Goal: Task Accomplishment & Management: Manage account settings

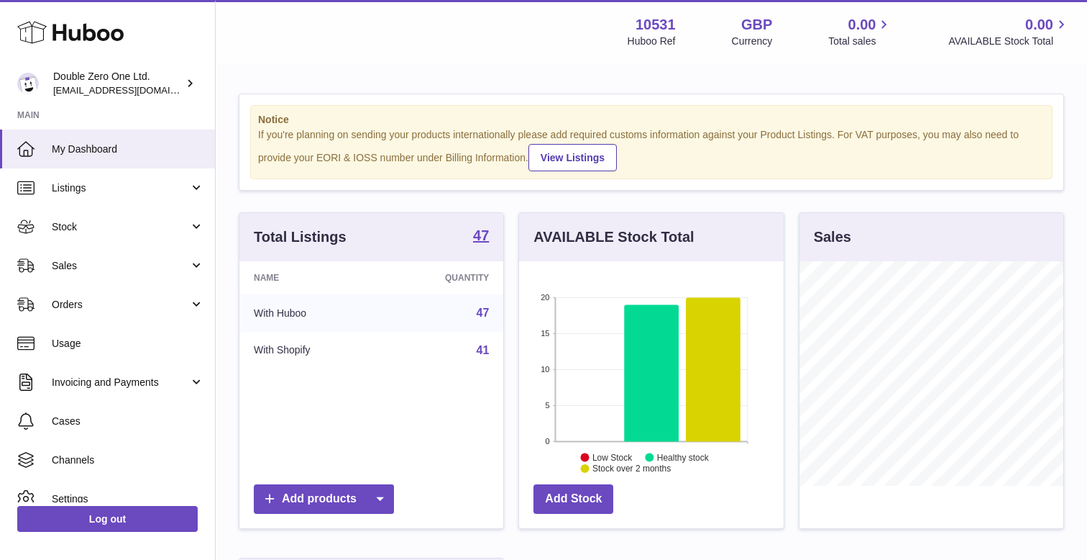
scroll to position [224, 264]
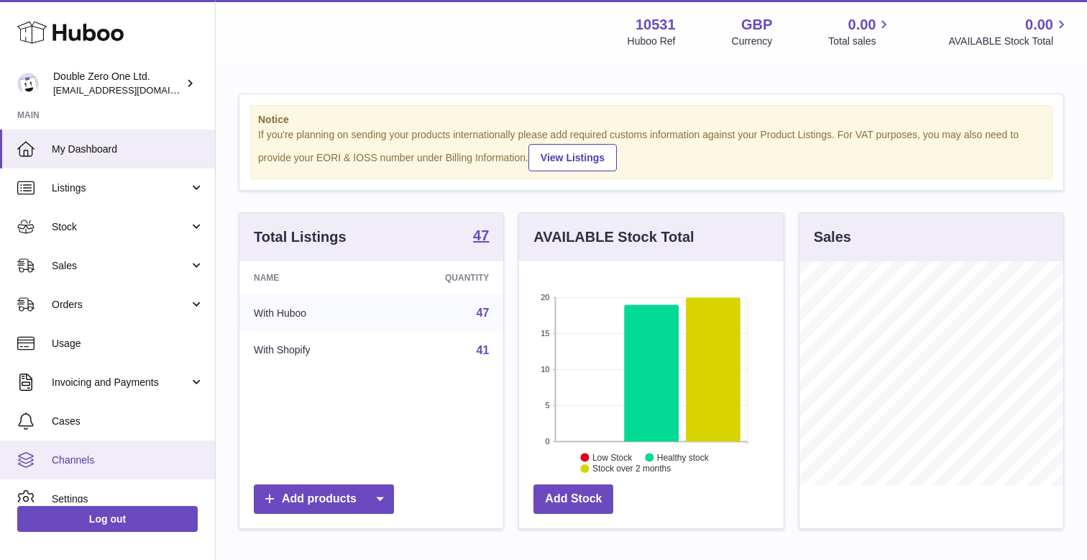
click at [96, 455] on span "Channels" at bounding box center [128, 460] width 152 height 14
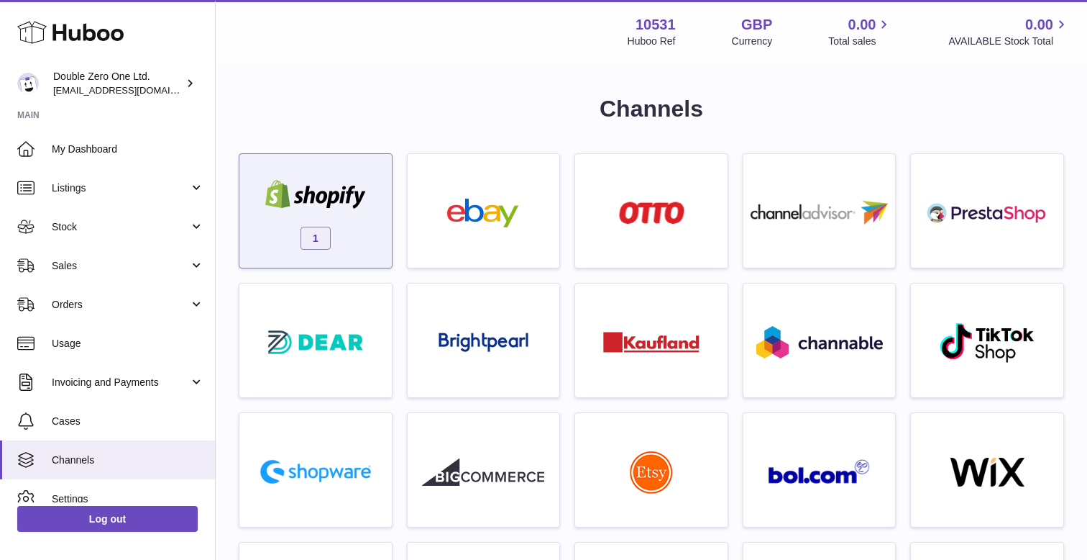
click at [342, 223] on div "1" at bounding box center [316, 214] width 138 height 92
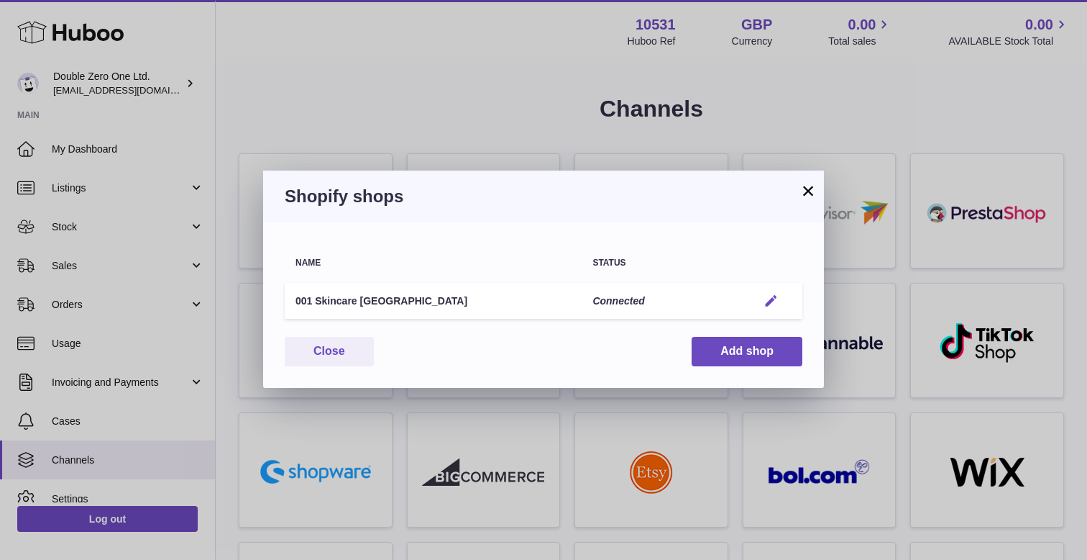
click at [771, 306] on em "button" at bounding box center [771, 300] width 15 height 15
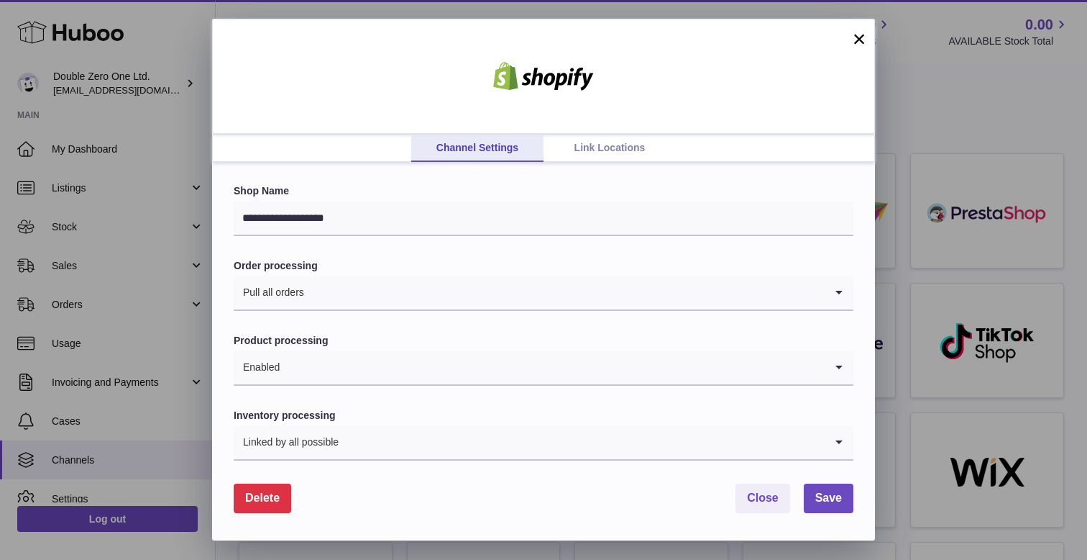
click at [601, 163] on div "**********" at bounding box center [543, 351] width 663 height 377
click at [601, 152] on link "Link Locations" at bounding box center [610, 147] width 132 height 27
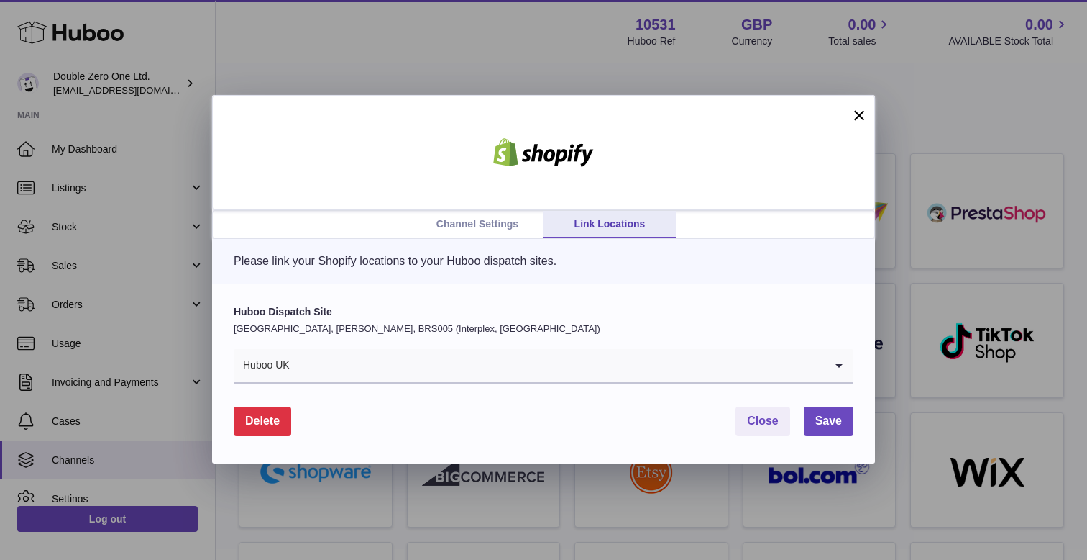
click at [420, 374] on input "Search for option" at bounding box center [558, 365] width 534 height 33
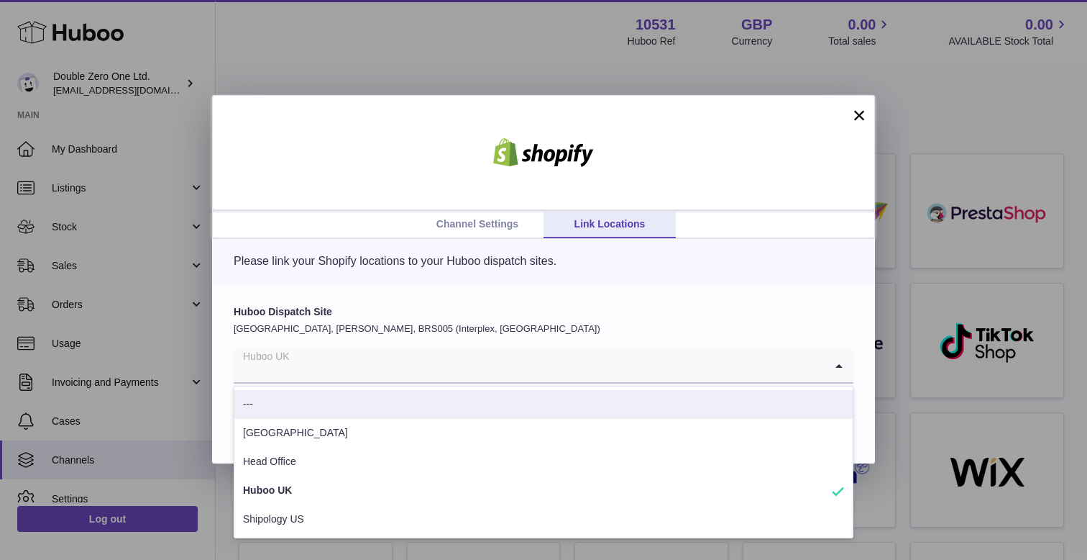
click at [302, 222] on ul "Channel Settings Link Locations" at bounding box center [544, 224] width 662 height 27
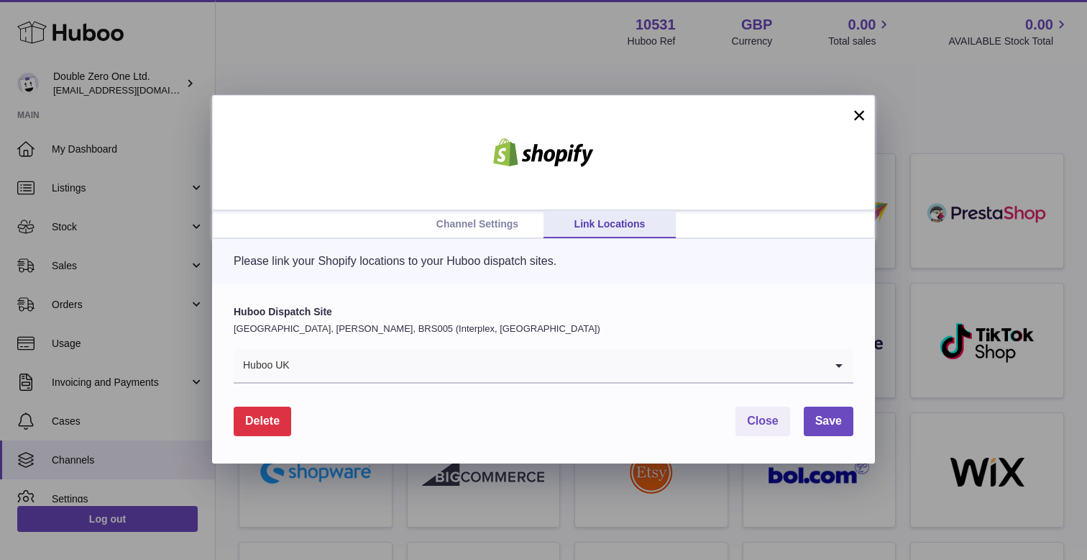
click at [458, 215] on link "Channel Settings" at bounding box center [477, 224] width 132 height 27
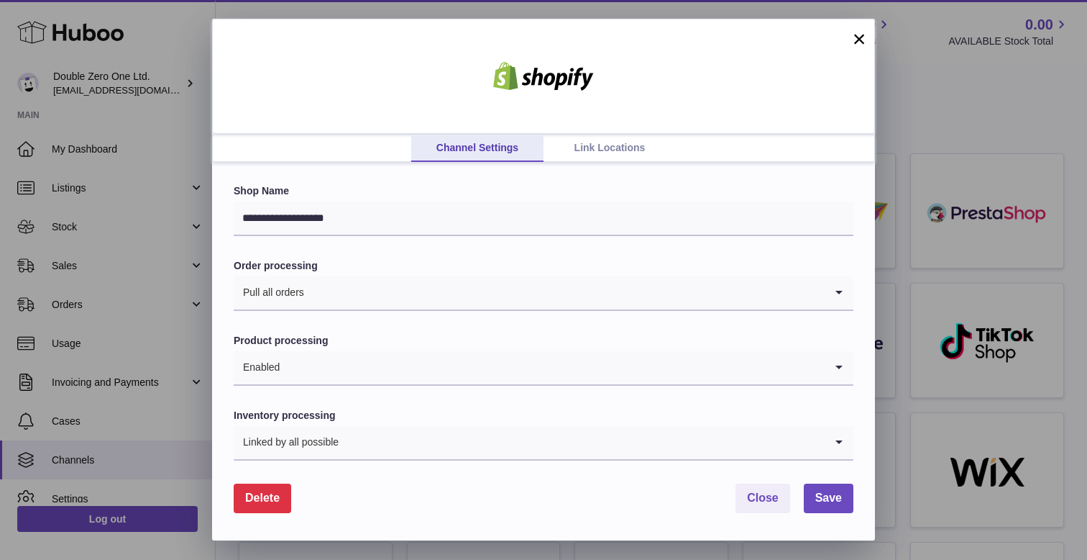
click at [611, 137] on link "Link Locations" at bounding box center [610, 147] width 132 height 27
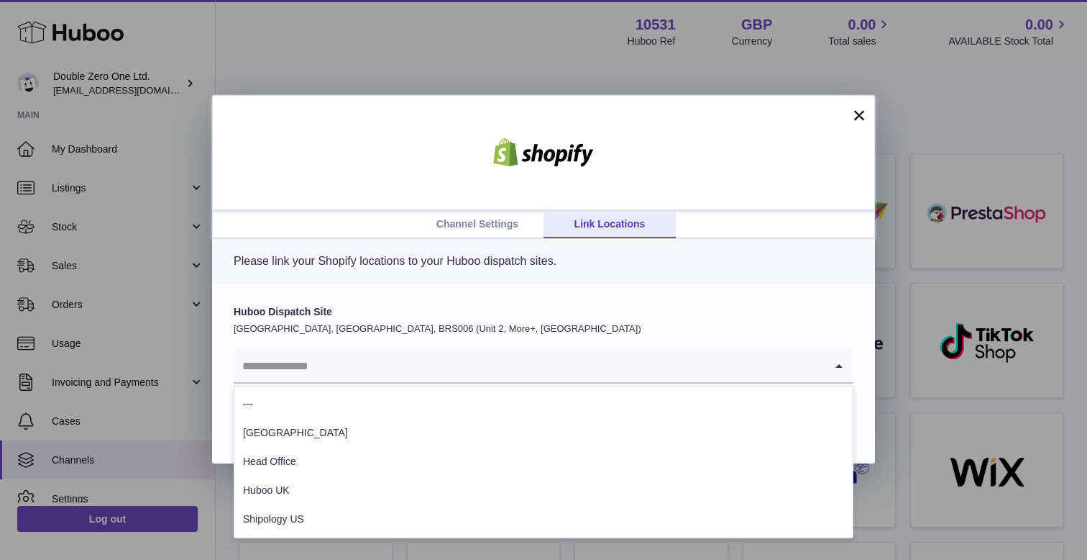
click at [397, 360] on input "Search for option" at bounding box center [529, 365] width 591 height 33
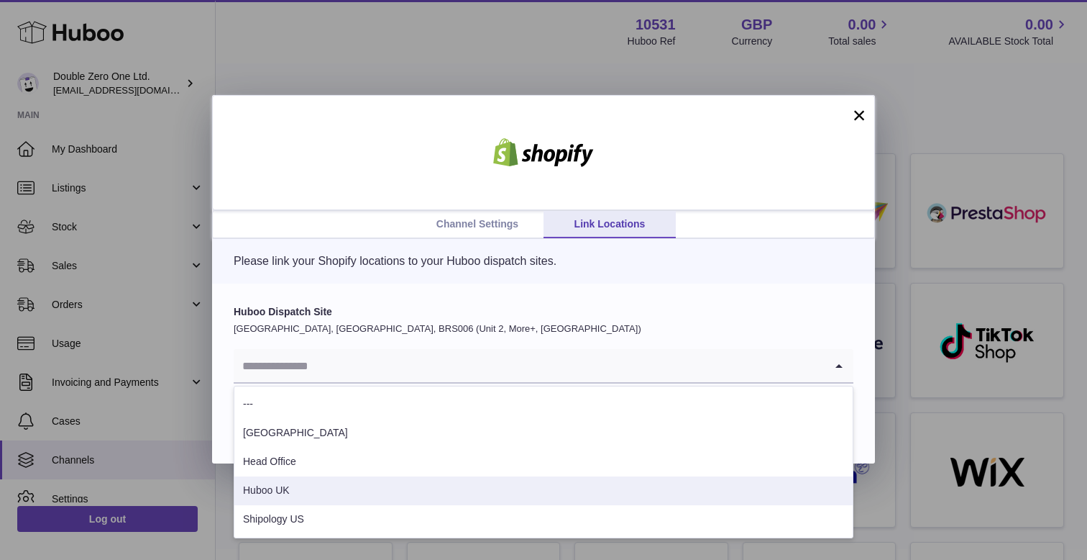
click at [326, 496] on li "Huboo UK" at bounding box center [543, 490] width 619 height 29
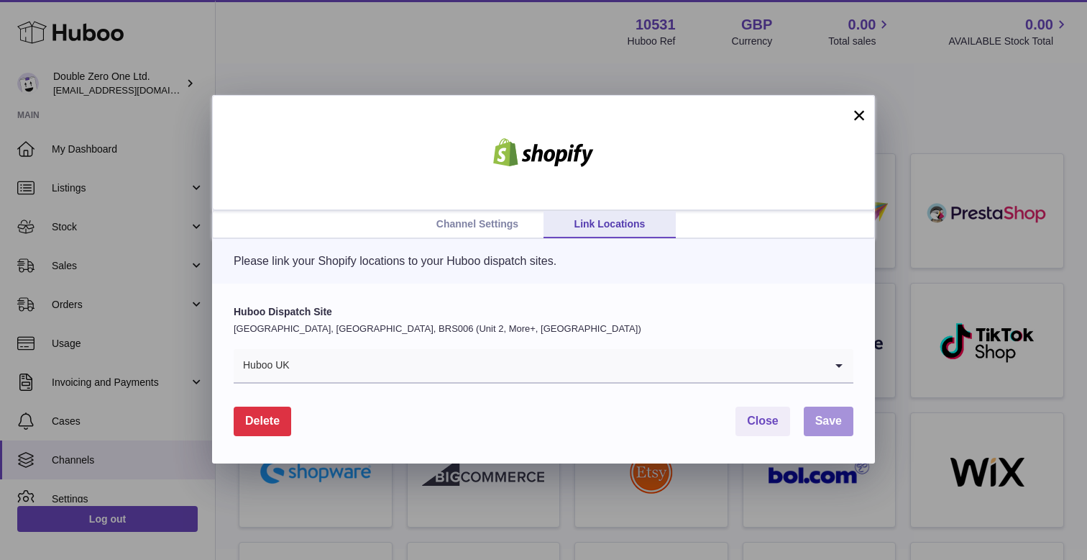
click at [833, 419] on span "Save" at bounding box center [829, 420] width 27 height 12
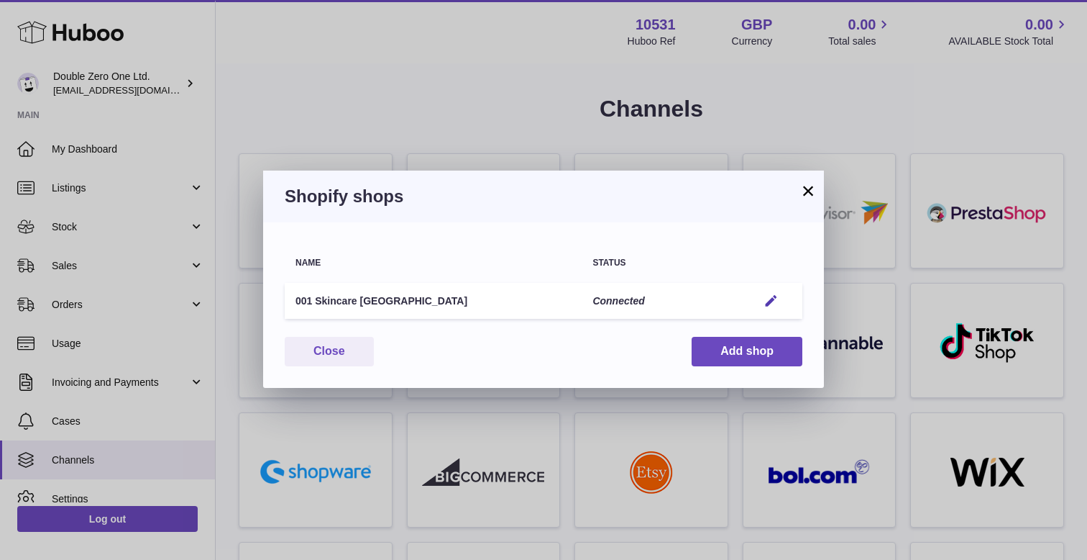
click at [803, 195] on button "×" at bounding box center [808, 190] width 17 height 17
